Goal: Task Accomplishment & Management: Manage account settings

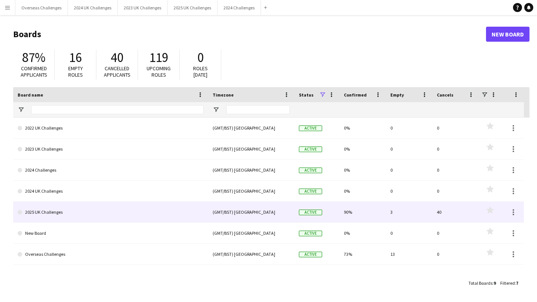
click at [55, 215] on link "2025 UK Challenges" at bounding box center [111, 212] width 186 height 21
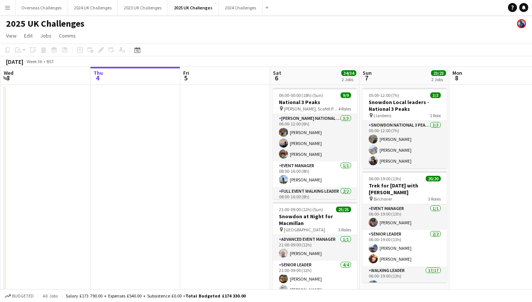
scroll to position [0, 178]
drag, startPoint x: 216, startPoint y: 140, endPoint x: 217, endPoint y: 92, distance: 48.1
click at [217, 92] on app-date-cell at bounding box center [226, 206] width 90 height 243
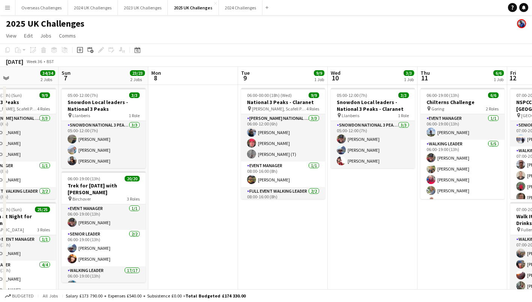
scroll to position [0, 257]
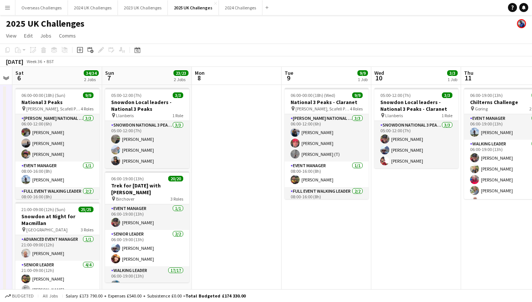
drag, startPoint x: 472, startPoint y: 143, endPoint x: 125, endPoint y: 177, distance: 349.2
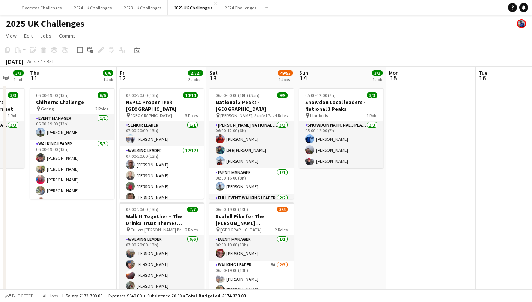
scroll to position [0, 254]
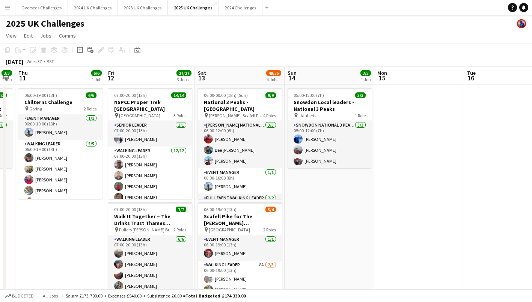
drag, startPoint x: 402, startPoint y: 244, endPoint x: 47, endPoint y: 233, distance: 355.9
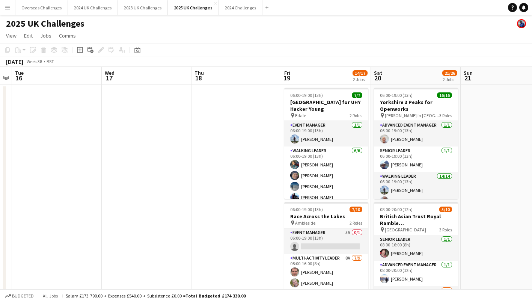
scroll to position [0, 253]
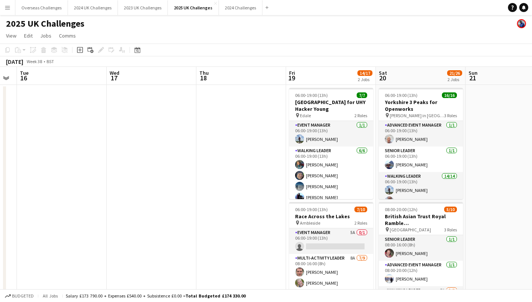
drag, startPoint x: 460, startPoint y: 158, endPoint x: 13, endPoint y: 227, distance: 452.7
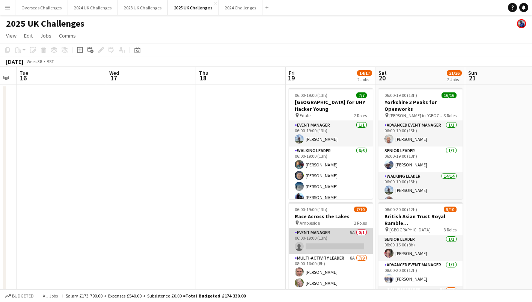
click at [325, 237] on app-card-role "Event Manager 5A 0/1 06:00-19:00 (13h) single-neutral-actions" at bounding box center [331, 241] width 84 height 26
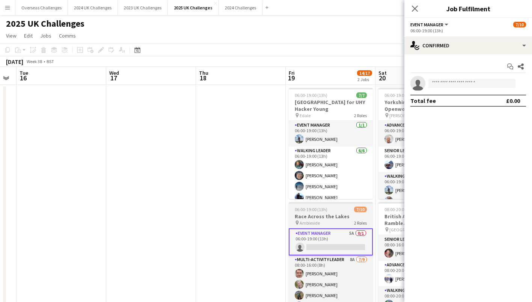
click at [321, 215] on h3 "Race Across the Lakes" at bounding box center [331, 216] width 84 height 7
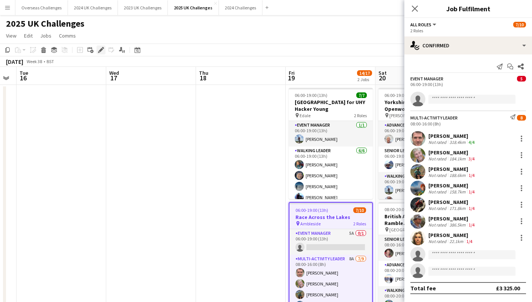
click at [101, 49] on icon at bounding box center [101, 50] width 4 height 4
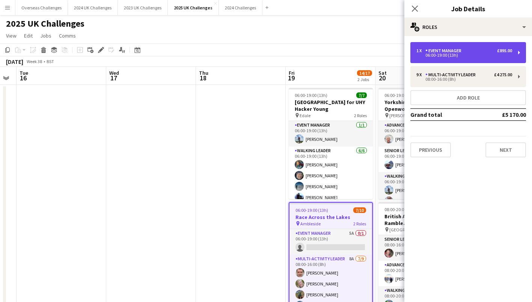
click at [433, 50] on div "Event Manager" at bounding box center [444, 50] width 39 height 5
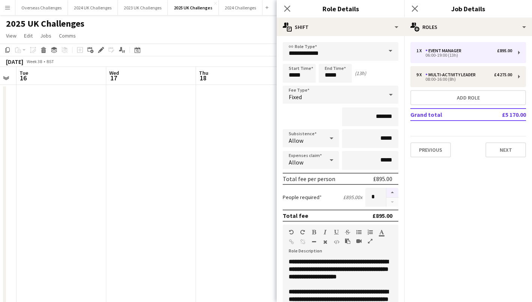
click at [387, 194] on button "button" at bounding box center [392, 193] width 12 height 10
type input "*"
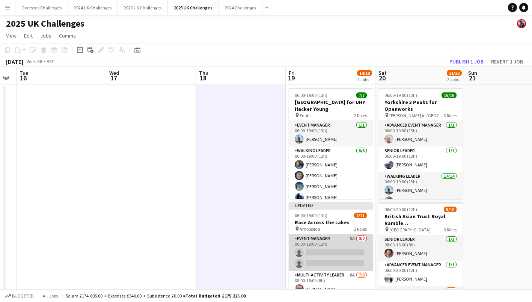
click at [316, 245] on app-card-role "Event Manager 5A 0/2 06:00-19:00 (13h) single-neutral-actions single-neutral-ac…" at bounding box center [331, 252] width 84 height 36
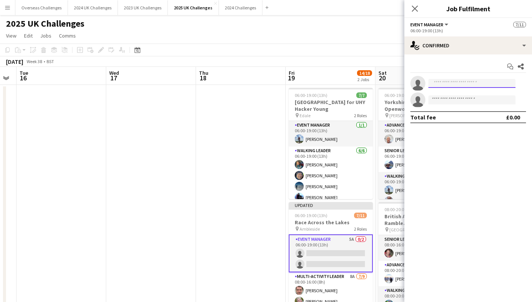
click at [457, 81] on input at bounding box center [471, 83] width 87 height 9
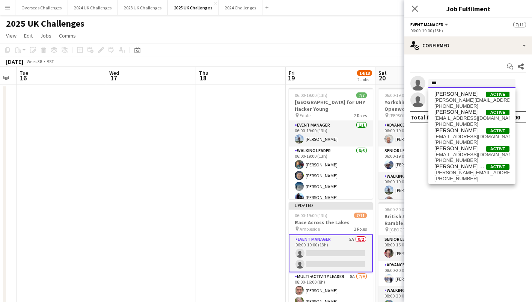
click at [456, 84] on input "***" at bounding box center [471, 83] width 87 height 9
type input "***"
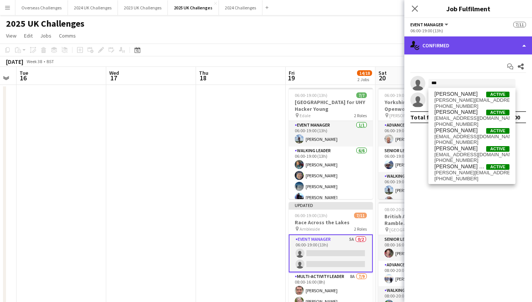
click at [460, 41] on div "single-neutral-actions-check-2 Confirmed" at bounding box center [468, 45] width 128 height 18
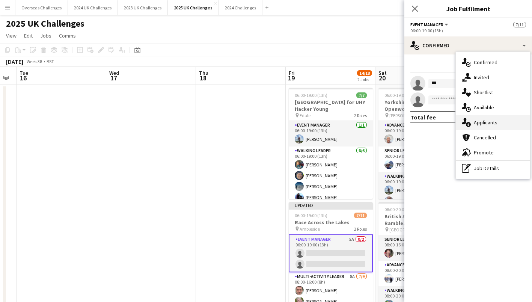
click at [481, 120] on span "Applicants" at bounding box center [486, 122] width 24 height 7
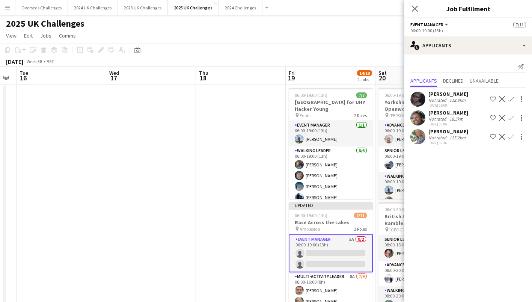
click at [513, 118] on app-icon "Confirm" at bounding box center [511, 118] width 6 height 6
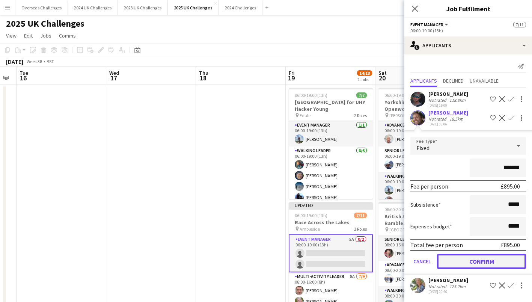
click at [491, 258] on button "Confirm" at bounding box center [481, 261] width 89 height 15
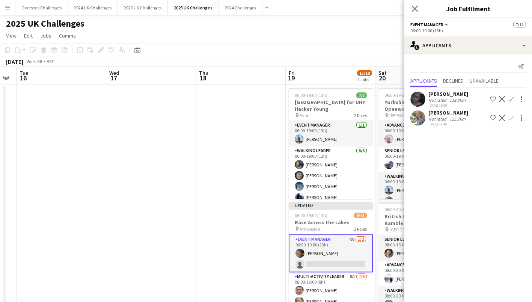
click at [510, 119] on app-icon "Confirm" at bounding box center [511, 118] width 6 height 6
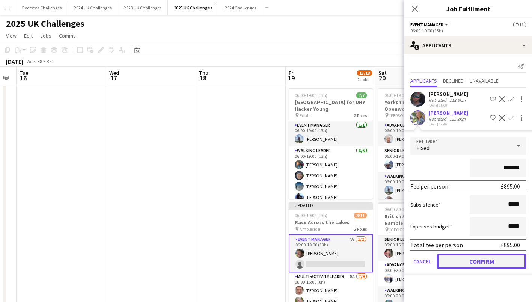
click at [481, 260] on button "Confirm" at bounding box center [481, 261] width 89 height 15
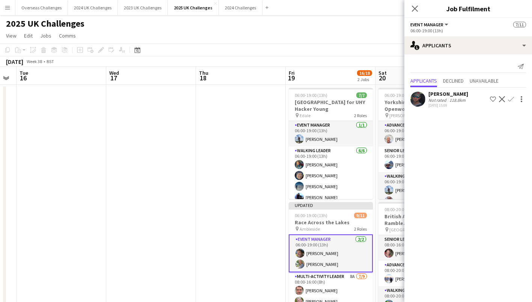
click at [359, 38] on app-page-menu "View Day view expanded Day view collapsed Month view Date picker Jump to [DATE]…" at bounding box center [266, 36] width 532 height 14
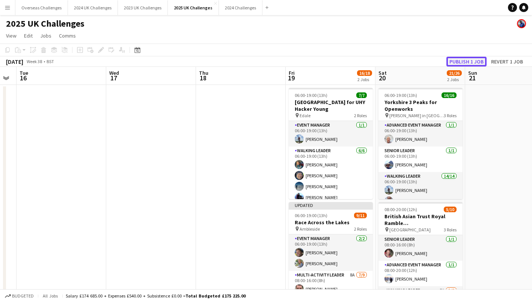
click at [453, 60] on button "Publish 1 job" at bounding box center [466, 62] width 40 height 10
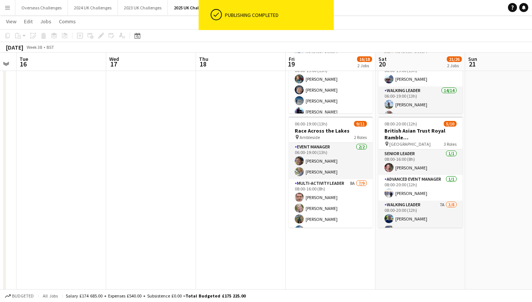
scroll to position [86, 0]
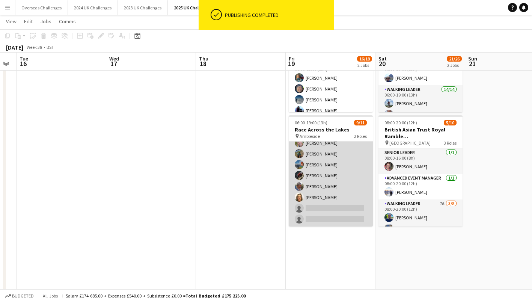
click at [342, 203] on app-card-role "Multi-Activity Leader 8A [DATE] 08:00-16:00 (8h) [PERSON_NAME] [PERSON_NAME] [P…" at bounding box center [331, 170] width 84 height 113
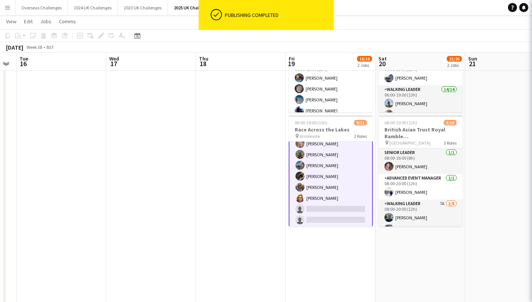
scroll to position [65, 0]
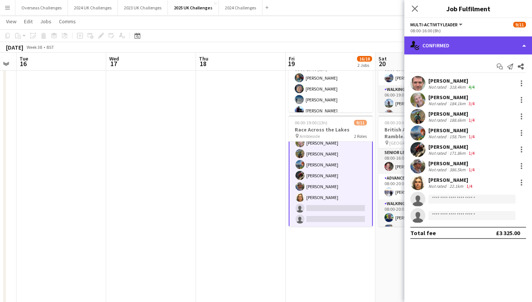
click at [444, 43] on div "single-neutral-actions-check-2 Confirmed" at bounding box center [468, 45] width 128 height 18
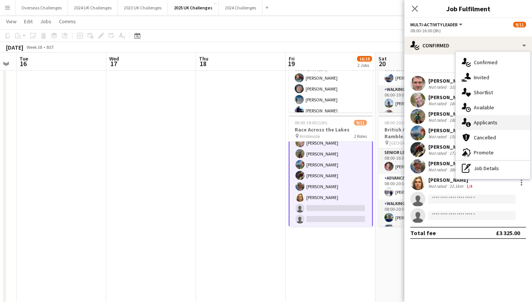
click at [482, 117] on div "single-neutral-actions-information Applicants" at bounding box center [493, 122] width 74 height 15
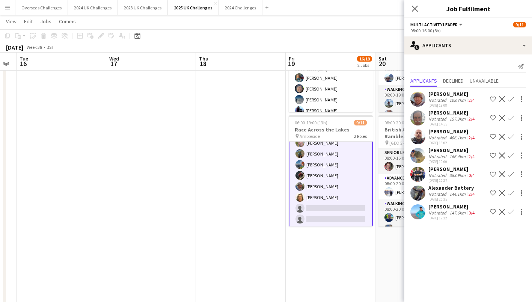
click at [443, 203] on div "[PERSON_NAME] Not rated 109.7km 2/4 [DATE] 18:08 Shortlist crew Decline Confirm…" at bounding box center [468, 154] width 128 height 134
click at [438, 210] on div "Not rated" at bounding box center [438, 213] width 20 height 6
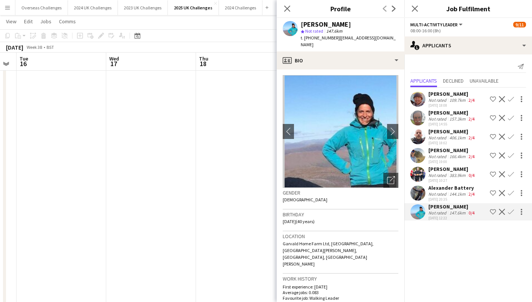
scroll to position [0, 0]
click at [288, 7] on icon at bounding box center [286, 8] width 7 height 7
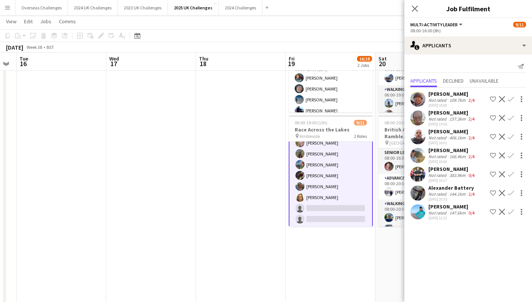
click at [241, 161] on app-date-cell at bounding box center [241, 231] width 90 height 467
